Goal: Task Accomplishment & Management: Manage account settings

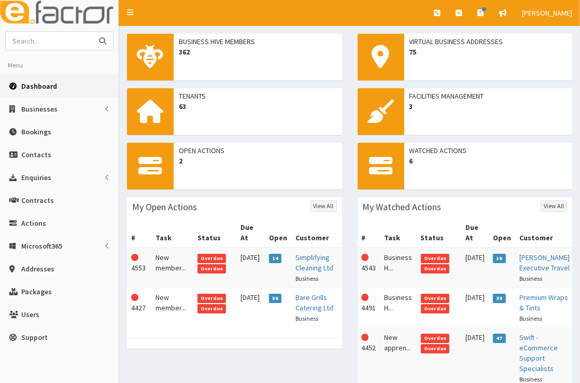
click at [59, 41] on input "text" at bounding box center [49, 41] width 87 height 18
type input "clarkes"
click at [92, 32] on button "submit" at bounding box center [102, 41] width 21 height 18
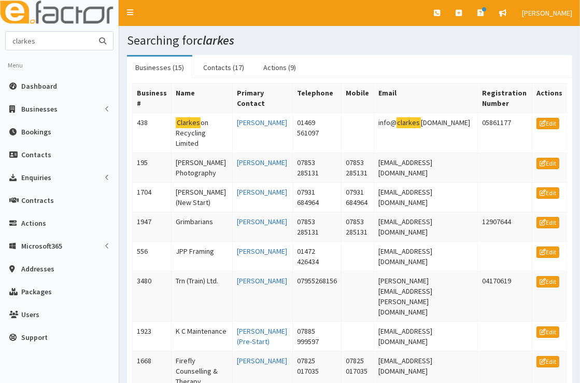
click at [48, 45] on input "clarkes" at bounding box center [49, 41] width 87 height 18
type input "clarkes executive travl"
click at [92, 32] on button "submit" at bounding box center [102, 41] width 21 height 18
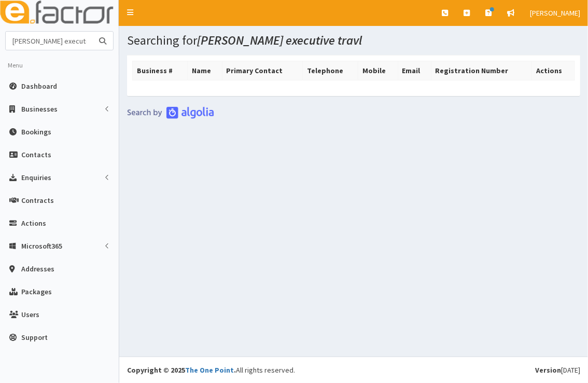
click at [81, 39] on input "clarkes executive travl" at bounding box center [49, 41] width 87 height 18
type input "clarkes executive travel"
click at [92, 32] on button "submit" at bounding box center [102, 41] width 21 height 18
drag, startPoint x: 83, startPoint y: 39, endPoint x: 9, endPoint y: 36, distance: 73.7
click at [9, 36] on input "[PERSON_NAME] executive travel" at bounding box center [49, 41] width 87 height 18
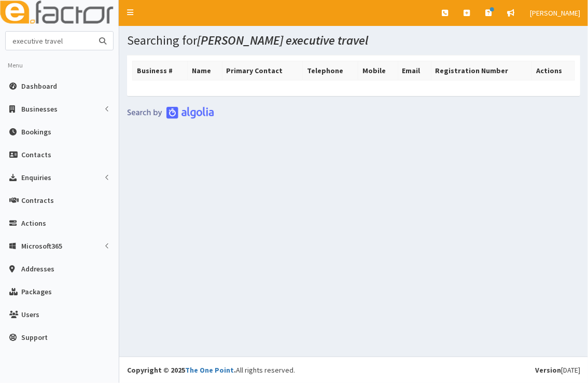
type input "executive travel"
click at [92, 32] on button "submit" at bounding box center [102, 41] width 21 height 18
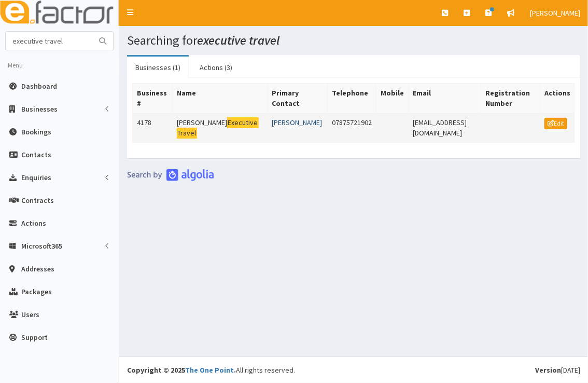
click at [272, 119] on link "[PERSON_NAME]" at bounding box center [297, 122] width 50 height 9
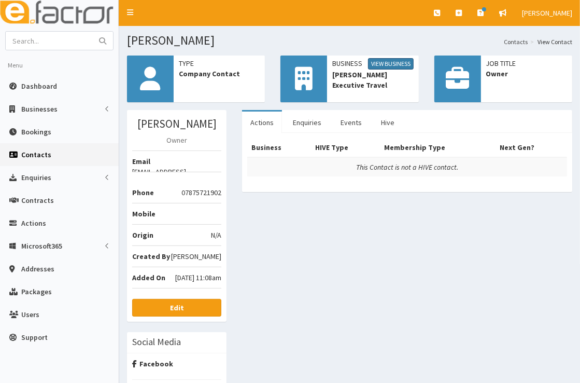
click at [407, 61] on link "View Business" at bounding box center [391, 63] width 46 height 11
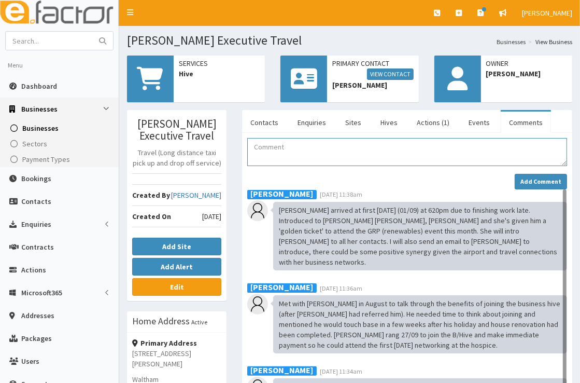
click at [375, 147] on textarea "Comment" at bounding box center [407, 152] width 320 height 28
click at [372, 153] on textarea "Comment" at bounding box center [407, 152] width 320 height 28
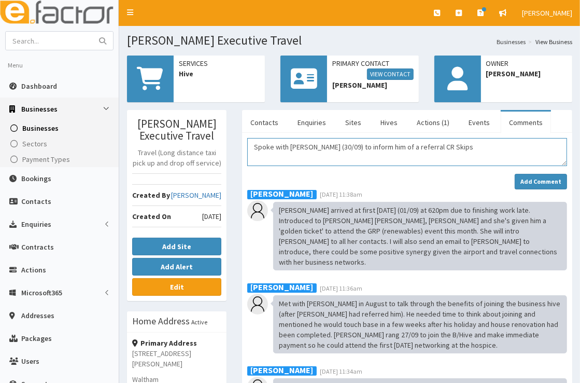
click at [408, 148] on textarea "Spoke with [PERSON_NAME] (30/09) to inform him of a referral CR Skips" at bounding box center [407, 152] width 320 height 28
drag, startPoint x: 440, startPoint y: 144, endPoint x: 247, endPoint y: 152, distance: 193.6
click at [247, 152] on div "Spoke with [PERSON_NAME] (30/09) to inform him of a referral CR Skips Add Comme…" at bounding box center [407, 357] width 335 height 439
paste textarea "Meeting Note – [DATE] I spoke with [PERSON_NAME] [DATE] regarding a referral fo…"
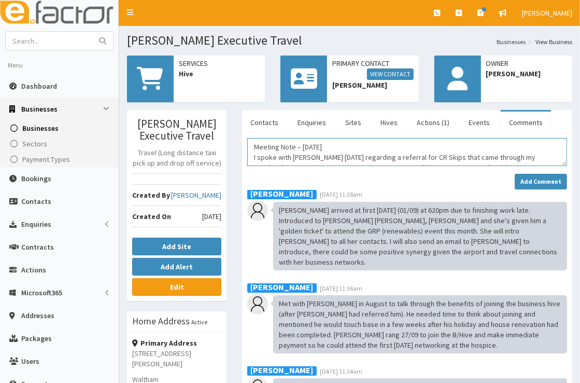
drag, startPoint x: 348, startPoint y: 140, endPoint x: 224, endPoint y: 142, distance: 123.9
click at [224, 142] on div "[PERSON_NAME] Executive Travel Travel (Long distance taxi pick up and drop off …" at bounding box center [349, 356] width 461 height 493
click at [376, 159] on textarea "Meeting Note – [DATE] I spoke with [PERSON_NAME] [DATE] regarding a referral fo…" at bounding box center [407, 152] width 320 height 28
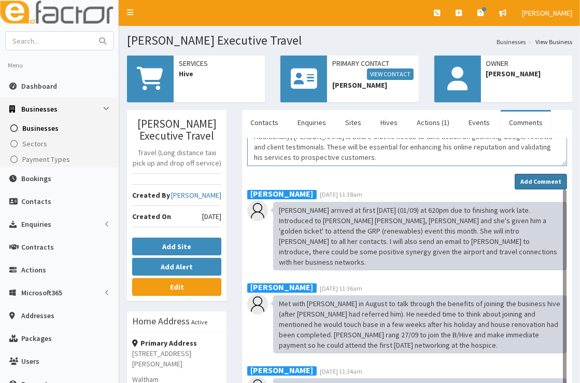
type textarea "Meeting Note – [DATE] I spoke with [PERSON_NAME] [DATE] regarding a referral fo…"
click at [533, 183] on strong "Add Comment" at bounding box center [541, 181] width 41 height 8
